Goal: Task Accomplishment & Management: Complete application form

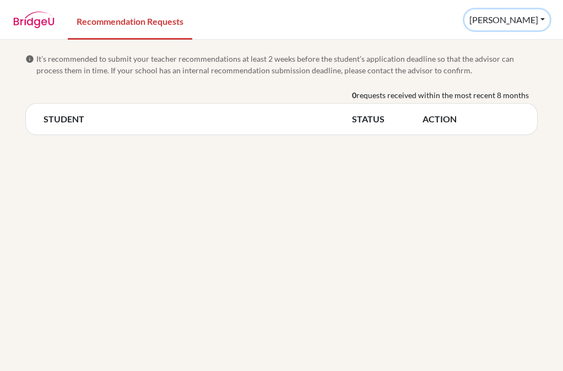
click at [540, 19] on button "[PERSON_NAME]" at bounding box center [507, 19] width 85 height 21
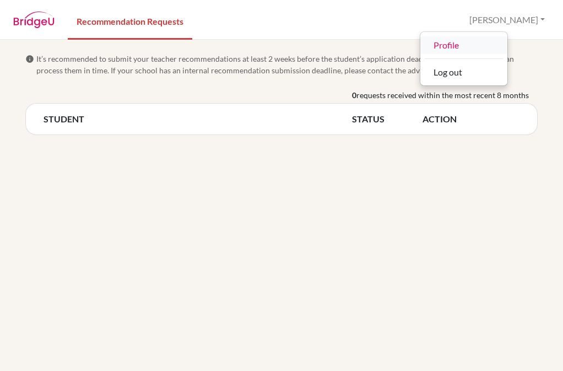
click at [508, 52] on link "Profile" at bounding box center [463, 45] width 87 height 18
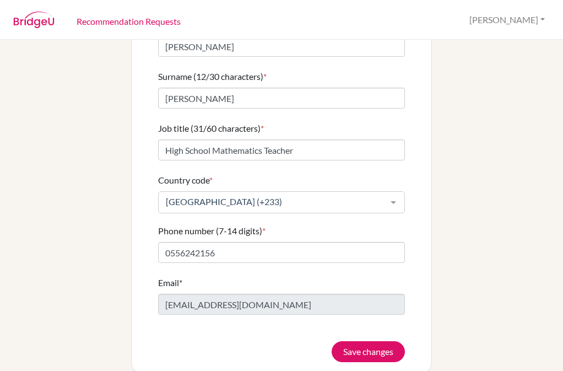
scroll to position [99, 0]
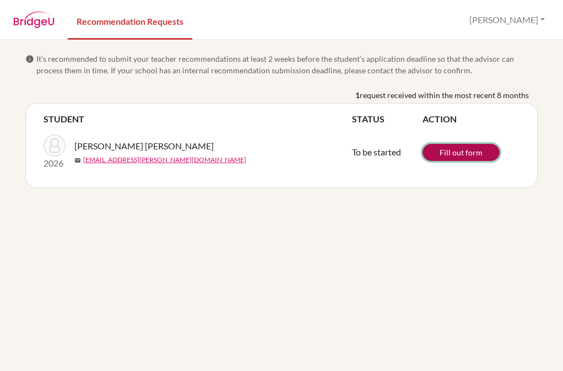
click at [461, 159] on link "Fill out form" at bounding box center [461, 152] width 77 height 17
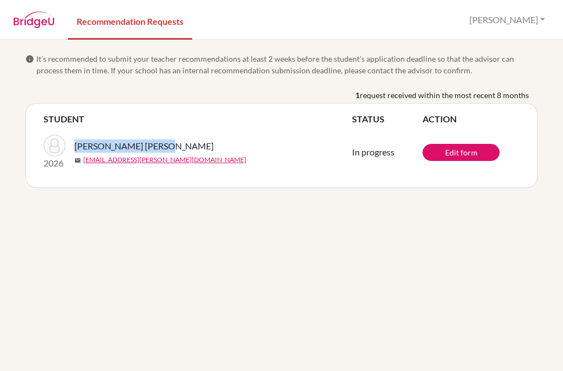
drag, startPoint x: 181, startPoint y: 145, endPoint x: 75, endPoint y: 147, distance: 106.4
click at [75, 147] on span "[PERSON_NAME] [PERSON_NAME]" at bounding box center [143, 145] width 139 height 13
copy span "[PERSON_NAME] [PERSON_NAME]"
